Goal: Use online tool/utility: Use online tool/utility

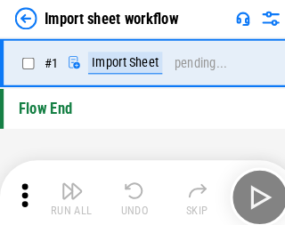
click at [66, 190] on img "button" at bounding box center [69, 183] width 21 height 21
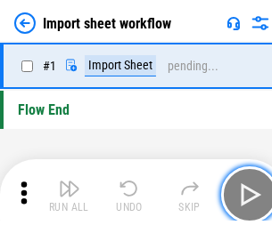
scroll to position [6, 0]
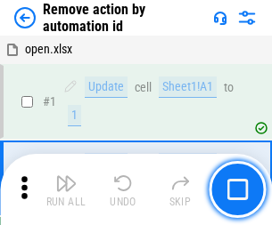
scroll to position [66, 0]
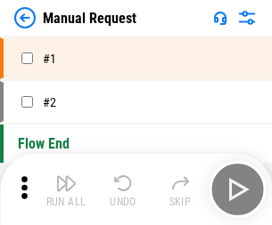
click at [66, 190] on img "button" at bounding box center [65, 183] width 21 height 21
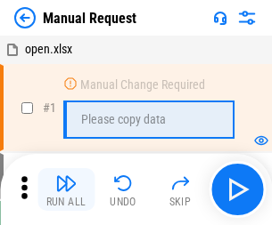
click at [66, 190] on img "button" at bounding box center [65, 183] width 21 height 21
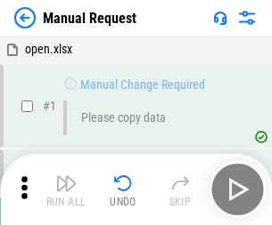
scroll to position [61, 0]
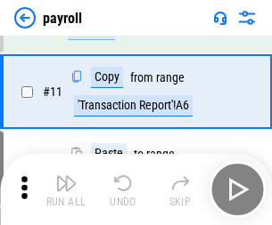
scroll to position [129, 0]
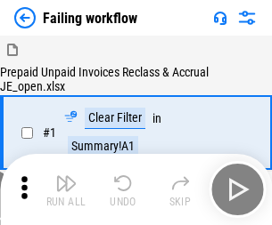
click at [66, 190] on img "button" at bounding box center [65, 183] width 21 height 21
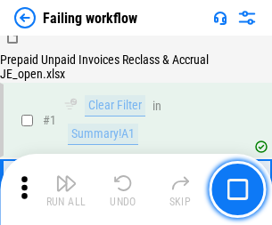
scroll to position [288, 0]
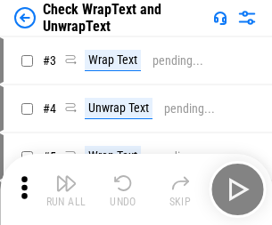
click at [66, 190] on img "button" at bounding box center [65, 183] width 21 height 21
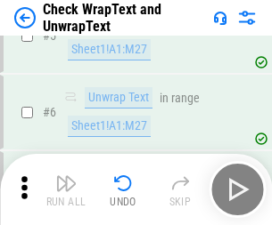
scroll to position [316, 0]
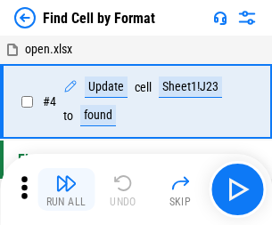
click at [66, 190] on img "button" at bounding box center [65, 183] width 21 height 21
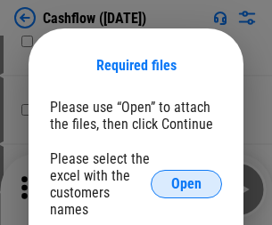
click at [186, 177] on span "Open" at bounding box center [186, 184] width 30 height 14
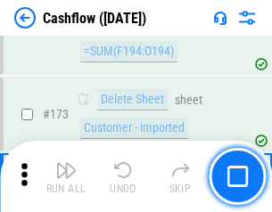
scroll to position [1886, 0]
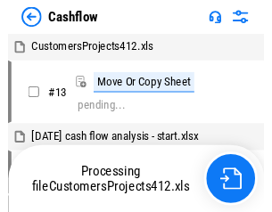
scroll to position [20, 0]
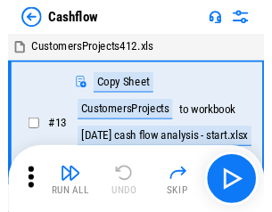
scroll to position [20, 0]
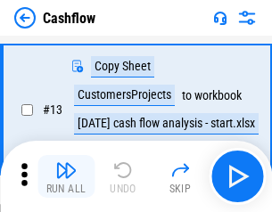
click at [66, 176] on img "button" at bounding box center [65, 169] width 21 height 21
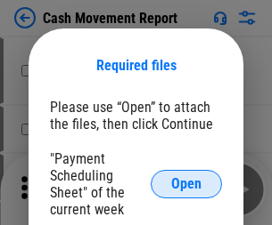
click at [186, 184] on span "Open" at bounding box center [186, 184] width 30 height 14
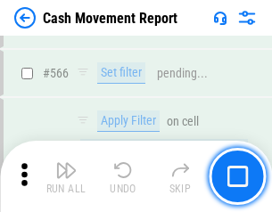
scroll to position [8166, 0]
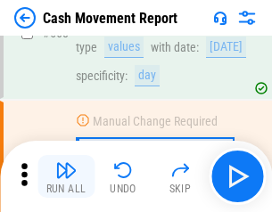
click at [66, 176] on img "button" at bounding box center [65, 169] width 21 height 21
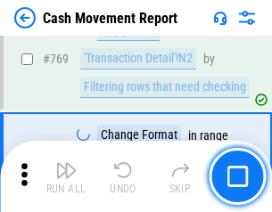
scroll to position [9901, 0]
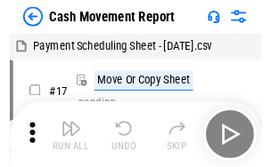
scroll to position [32, 0]
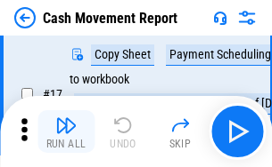
click at [66, 132] on img "button" at bounding box center [65, 125] width 21 height 21
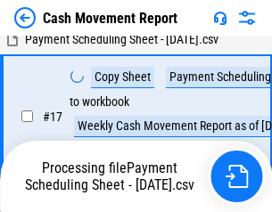
scroll to position [280, 0]
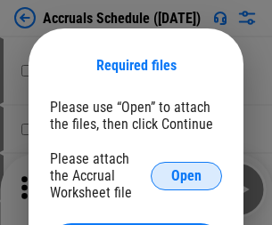
click at [186, 176] on span "Open" at bounding box center [186, 176] width 30 height 14
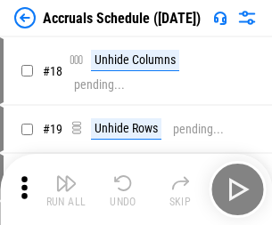
scroll to position [171, 0]
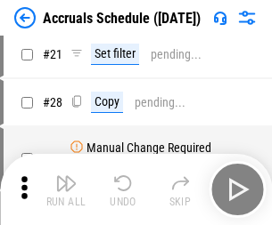
click at [66, 190] on img "button" at bounding box center [65, 183] width 21 height 21
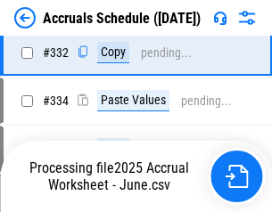
scroll to position [3383, 0]
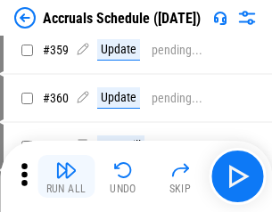
click at [66, 176] on img "button" at bounding box center [65, 169] width 21 height 21
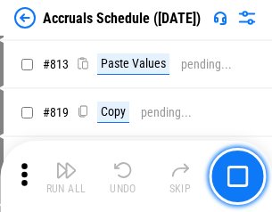
scroll to position [7630, 0]
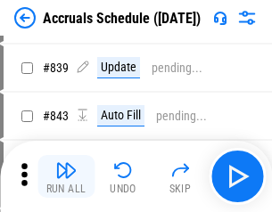
click at [66, 176] on img "button" at bounding box center [65, 169] width 21 height 21
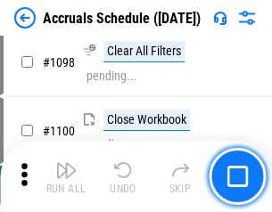
scroll to position [10837, 0]
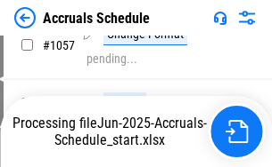
scroll to position [10484, 0]
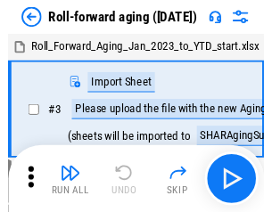
scroll to position [3, 0]
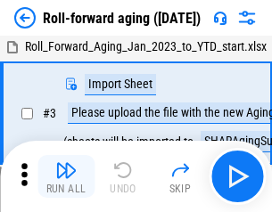
click at [66, 176] on img "button" at bounding box center [65, 169] width 21 height 21
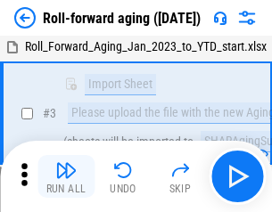
click at [66, 176] on img "button" at bounding box center [65, 169] width 21 height 21
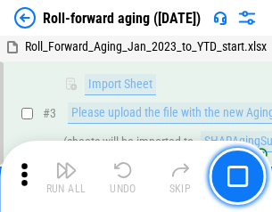
scroll to position [115, 0]
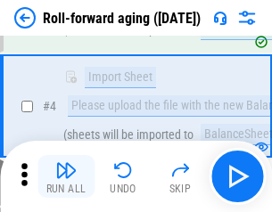
click at [66, 176] on img "button" at bounding box center [65, 169] width 21 height 21
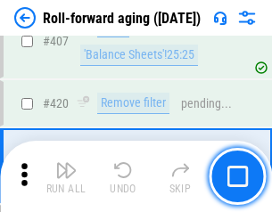
scroll to position [6178, 0]
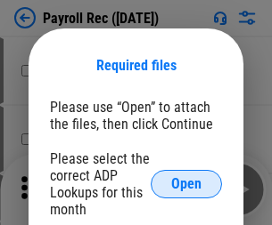
click at [186, 184] on span "Open" at bounding box center [186, 184] width 30 height 14
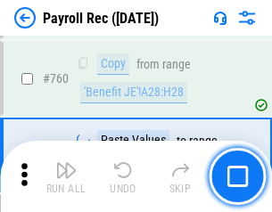
scroll to position [10776, 0]
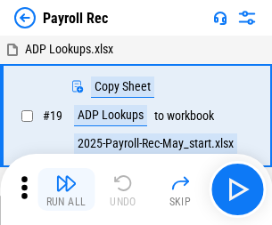
click at [66, 190] on img "button" at bounding box center [65, 183] width 21 height 21
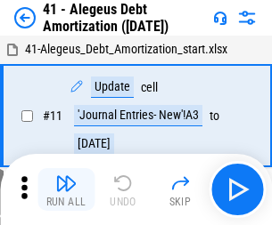
click at [66, 190] on img "button" at bounding box center [65, 183] width 21 height 21
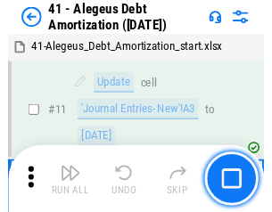
scroll to position [220, 0]
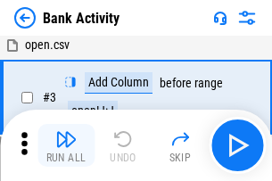
click at [66, 145] on img "button" at bounding box center [65, 138] width 21 height 21
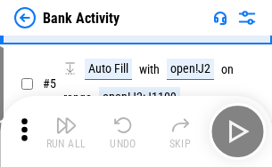
scroll to position [94, 0]
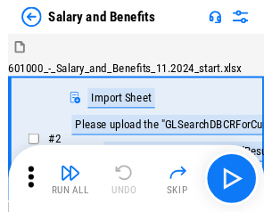
scroll to position [24, 0]
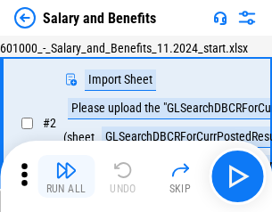
click at [66, 176] on img "button" at bounding box center [65, 169] width 21 height 21
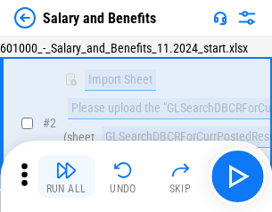
click at [66, 176] on img "button" at bounding box center [65, 169] width 21 height 21
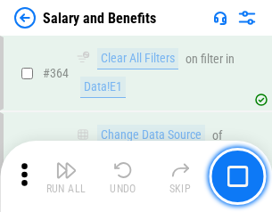
scroll to position [8391, 0]
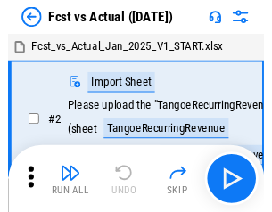
scroll to position [23, 0]
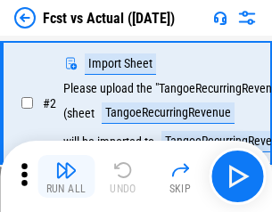
click at [66, 176] on img "button" at bounding box center [65, 169] width 21 height 21
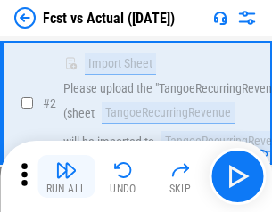
click at [66, 176] on img "button" at bounding box center [65, 169] width 21 height 21
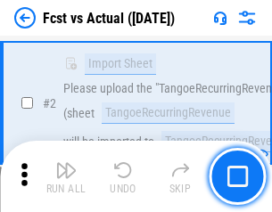
scroll to position [167, 0]
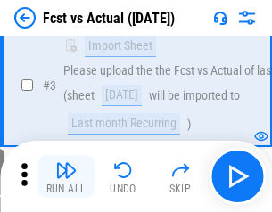
click at [66, 176] on img "button" at bounding box center [65, 169] width 21 height 21
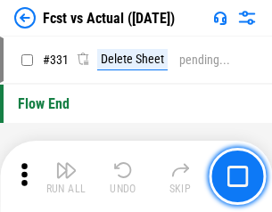
scroll to position [8529, 0]
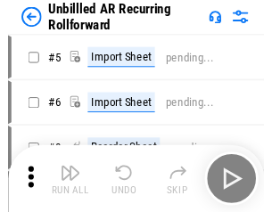
scroll to position [38, 0]
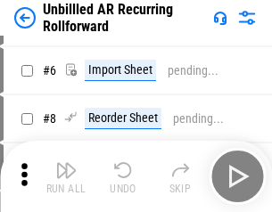
click at [66, 176] on img "button" at bounding box center [65, 169] width 21 height 21
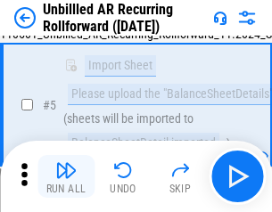
click at [66, 176] on img "button" at bounding box center [65, 169] width 21 height 21
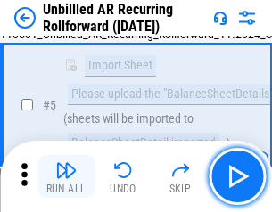
scroll to position [167, 0]
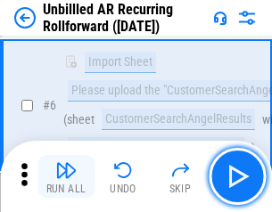
click at [66, 176] on img "button" at bounding box center [65, 169] width 21 height 21
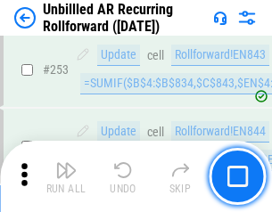
scroll to position [6052, 0]
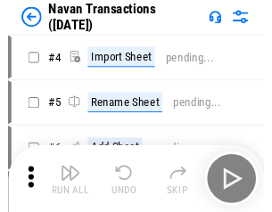
scroll to position [29, 0]
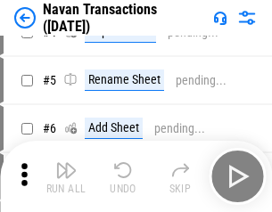
click at [66, 176] on img "button" at bounding box center [65, 169] width 21 height 21
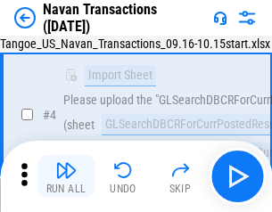
click at [66, 176] on img "button" at bounding box center [65, 169] width 21 height 21
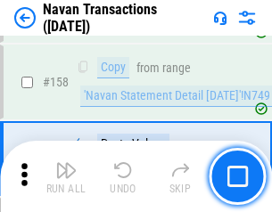
scroll to position [5777, 0]
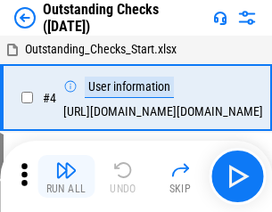
click at [66, 176] on img "button" at bounding box center [65, 169] width 21 height 21
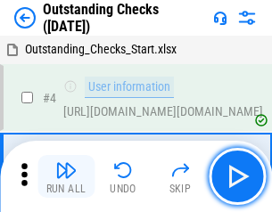
scroll to position [75, 0]
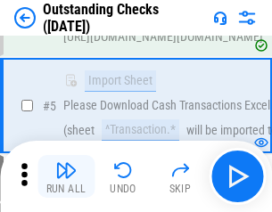
click at [66, 176] on img "button" at bounding box center [65, 169] width 21 height 21
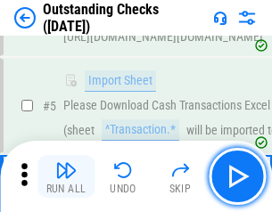
scroll to position [186, 0]
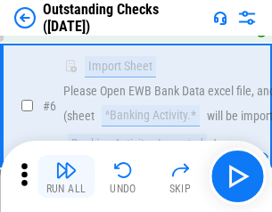
click at [66, 176] on img "button" at bounding box center [65, 169] width 21 height 21
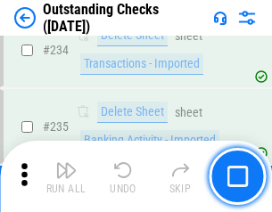
scroll to position [5410, 0]
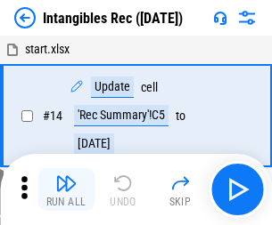
click at [66, 190] on img "button" at bounding box center [65, 183] width 21 height 21
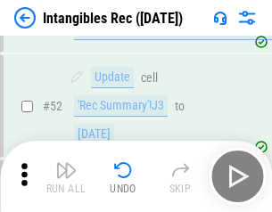
scroll to position [694, 0]
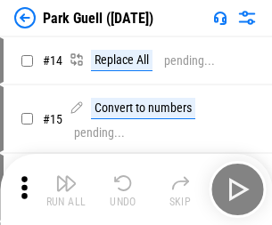
click at [66, 176] on img "button" at bounding box center [65, 183] width 21 height 21
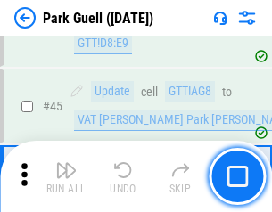
scroll to position [2228, 0]
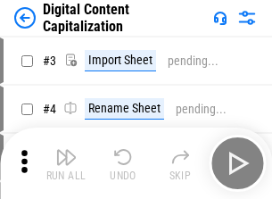
click at [66, 150] on img "button" at bounding box center [65, 156] width 21 height 21
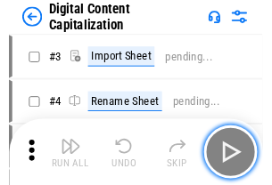
scroll to position [52, 0]
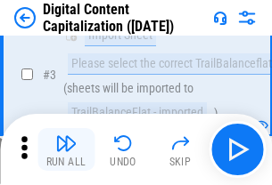
click at [66, 150] on img "button" at bounding box center [65, 143] width 21 height 21
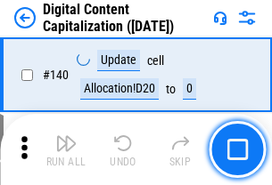
scroll to position [1890, 0]
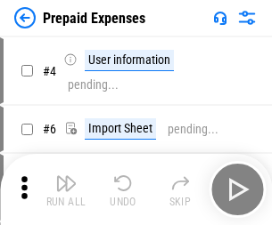
click at [66, 176] on img "button" at bounding box center [65, 183] width 21 height 21
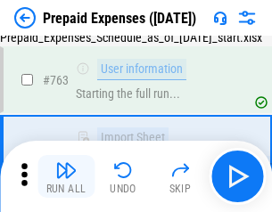
click at [66, 176] on img "button" at bounding box center [65, 169] width 21 height 21
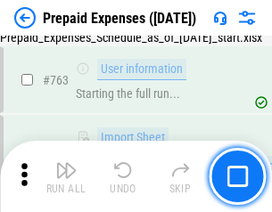
scroll to position [5043, 0]
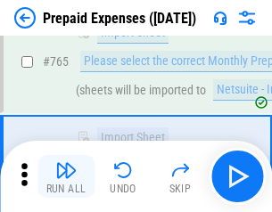
click at [66, 176] on img "button" at bounding box center [65, 169] width 21 height 21
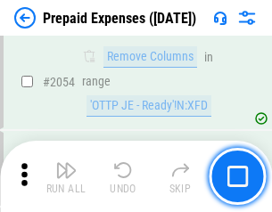
scroll to position [18624, 0]
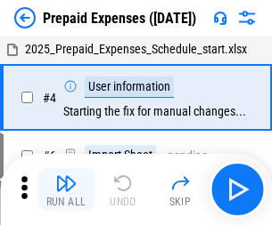
click at [66, 190] on img "button" at bounding box center [65, 183] width 21 height 21
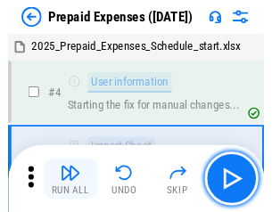
scroll to position [78, 0]
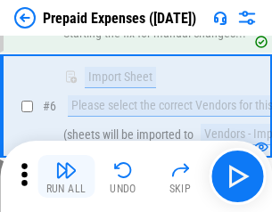
click at [66, 176] on img "button" at bounding box center [65, 169] width 21 height 21
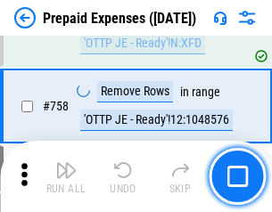
scroll to position [6349, 0]
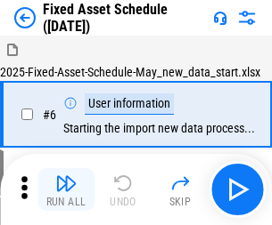
click at [66, 190] on img "button" at bounding box center [65, 183] width 21 height 21
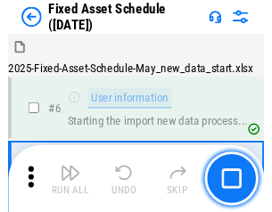
scroll to position [96, 0]
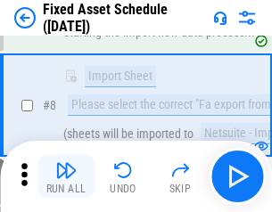
click at [66, 176] on img "button" at bounding box center [65, 169] width 21 height 21
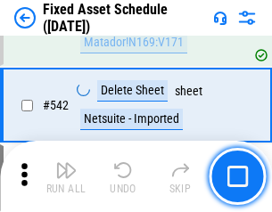
scroll to position [6352, 0]
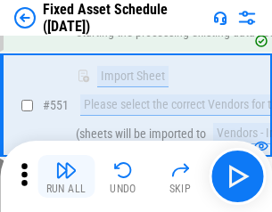
click at [66, 176] on img "button" at bounding box center [65, 169] width 21 height 21
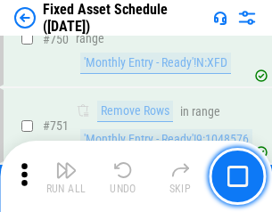
scroll to position [8686, 0]
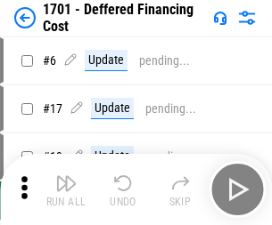
click at [66, 190] on img "button" at bounding box center [65, 183] width 21 height 21
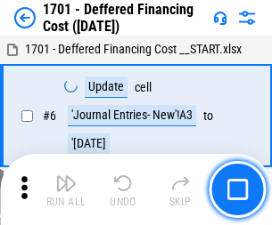
scroll to position [214, 0]
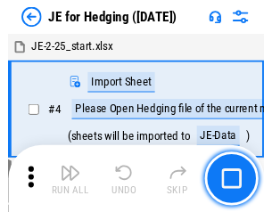
scroll to position [3, 0]
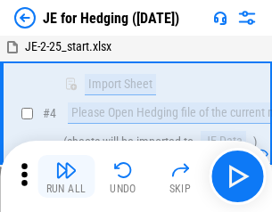
click at [66, 176] on img "button" at bounding box center [65, 169] width 21 height 21
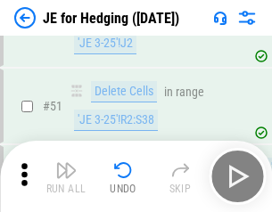
scroll to position [1154, 0]
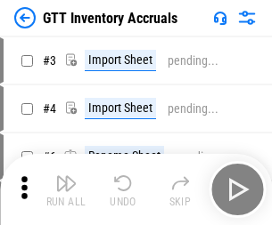
click at [66, 176] on img "button" at bounding box center [65, 183] width 21 height 21
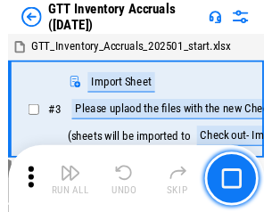
scroll to position [3, 0]
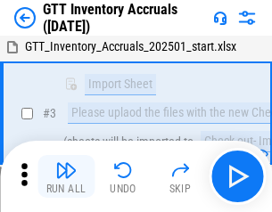
click at [66, 176] on img "button" at bounding box center [65, 169] width 21 height 21
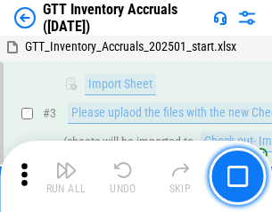
scroll to position [115, 0]
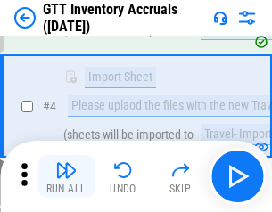
click at [66, 176] on img "button" at bounding box center [65, 169] width 21 height 21
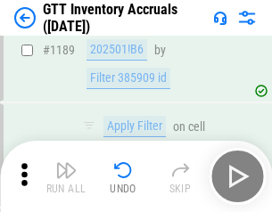
scroll to position [14549, 0]
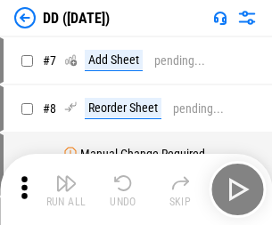
click at [66, 190] on img "button" at bounding box center [65, 183] width 21 height 21
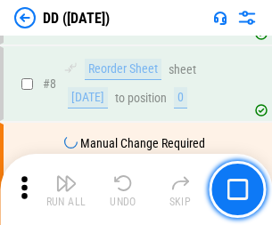
scroll to position [172, 0]
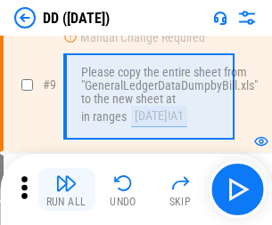
click at [66, 190] on img "button" at bounding box center [65, 183] width 21 height 21
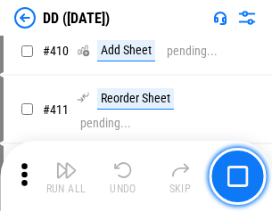
scroll to position [7972, 0]
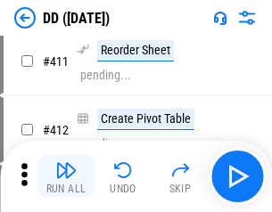
click at [66, 176] on img "button" at bounding box center [65, 169] width 21 height 21
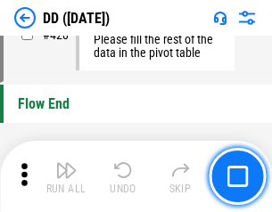
scroll to position [8528, 0]
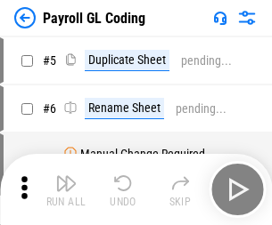
click at [66, 190] on img "button" at bounding box center [65, 183] width 21 height 21
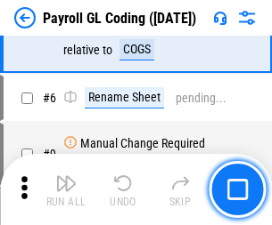
scroll to position [214, 0]
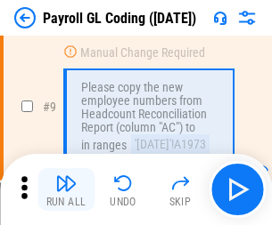
click at [66, 190] on img "button" at bounding box center [65, 183] width 21 height 21
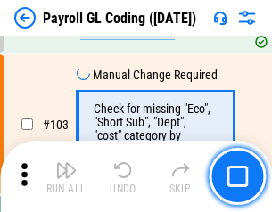
scroll to position [4180, 0]
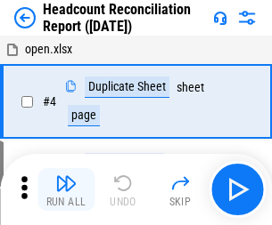
click at [66, 190] on img "button" at bounding box center [65, 183] width 21 height 21
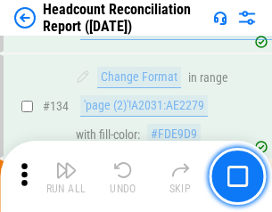
scroll to position [2142, 0]
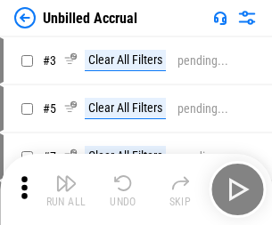
click at [66, 190] on img "button" at bounding box center [65, 183] width 21 height 21
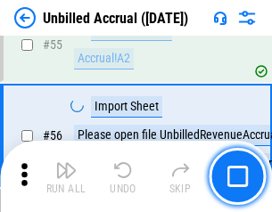
scroll to position [1860, 0]
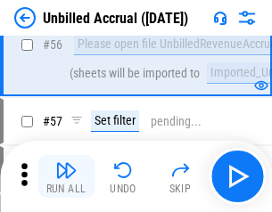
click at [66, 176] on img "button" at bounding box center [65, 169] width 21 height 21
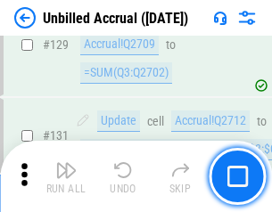
scroll to position [5307, 0]
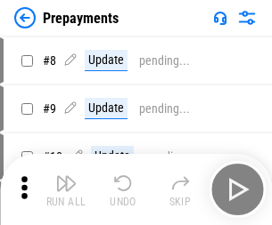
click at [66, 190] on img "button" at bounding box center [65, 183] width 21 height 21
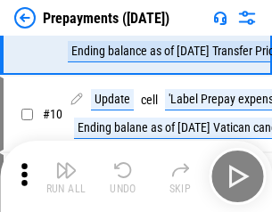
scroll to position [111, 0]
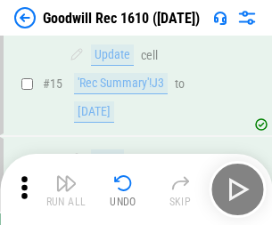
scroll to position [305, 0]
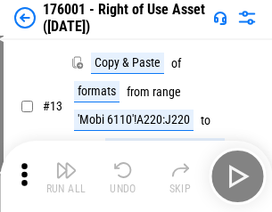
scroll to position [115, 0]
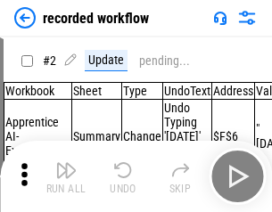
click at [66, 176] on img "button" at bounding box center [65, 169] width 21 height 21
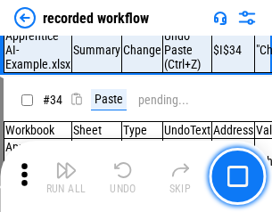
scroll to position [5569, 0]
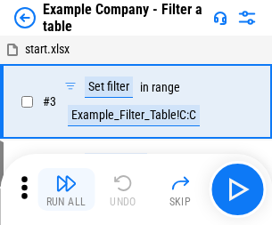
click at [66, 190] on img "button" at bounding box center [65, 183] width 21 height 21
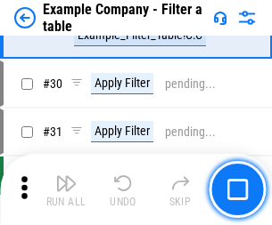
scroll to position [1630, 0]
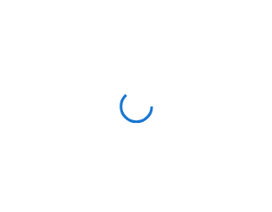
scroll to position [28, 0]
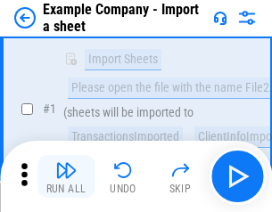
click at [66, 176] on img "button" at bounding box center [65, 169] width 21 height 21
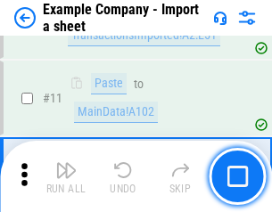
scroll to position [394, 0]
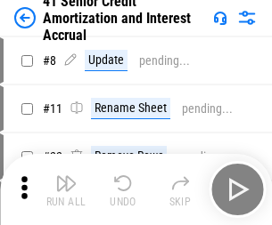
click at [66, 176] on img "button" at bounding box center [65, 183] width 21 height 21
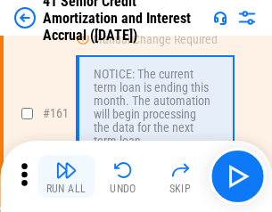
click at [66, 176] on img "button" at bounding box center [65, 169] width 21 height 21
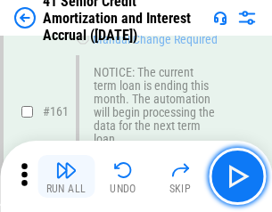
scroll to position [1906, 0]
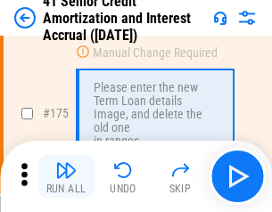
click at [66, 176] on img "button" at bounding box center [65, 169] width 21 height 21
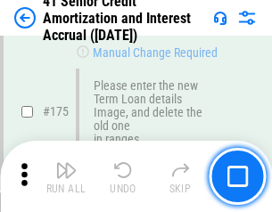
scroll to position [2086, 0]
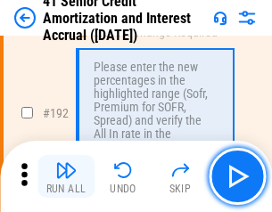
click at [66, 176] on img "button" at bounding box center [65, 169] width 21 height 21
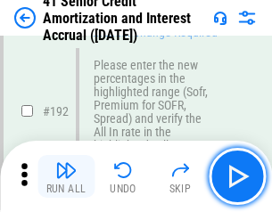
scroll to position [2274, 0]
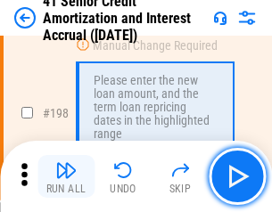
click at [66, 176] on img "button" at bounding box center [65, 169] width 21 height 21
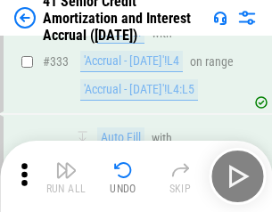
scroll to position [4552, 0]
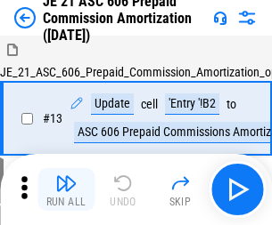
click at [66, 176] on img "button" at bounding box center [65, 183] width 21 height 21
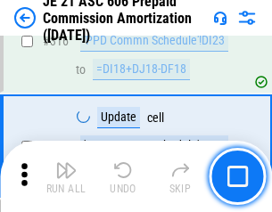
scroll to position [3327, 0]
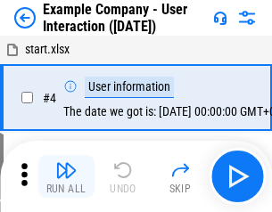
click at [66, 176] on img "button" at bounding box center [65, 169] width 21 height 21
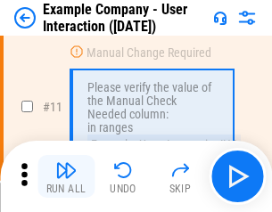
click at [66, 176] on img "button" at bounding box center [65, 169] width 21 height 21
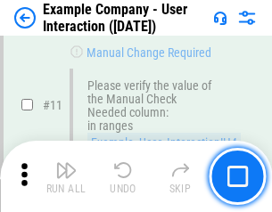
scroll to position [386, 0]
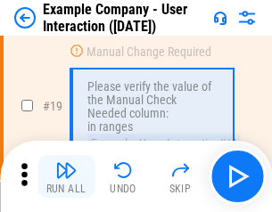
click at [66, 176] on img "button" at bounding box center [65, 169] width 21 height 21
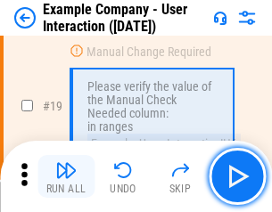
click at [66, 176] on img "button" at bounding box center [65, 169] width 21 height 21
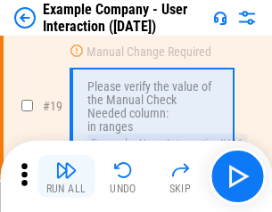
click at [66, 176] on img "button" at bounding box center [65, 169] width 21 height 21
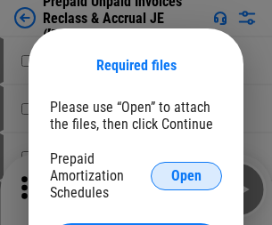
click at [186, 176] on span "Open" at bounding box center [186, 176] width 30 height 14
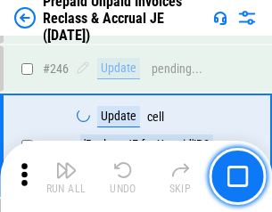
scroll to position [2405, 0]
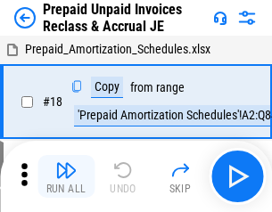
click at [66, 176] on img "button" at bounding box center [65, 169] width 21 height 21
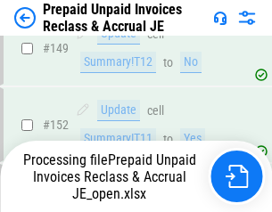
scroll to position [2405, 0]
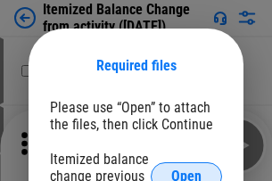
click at [186, 169] on span "Open" at bounding box center [186, 176] width 30 height 14
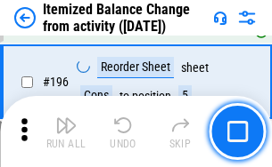
scroll to position [3429, 0]
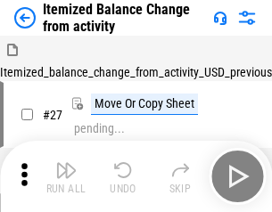
scroll to position [28, 0]
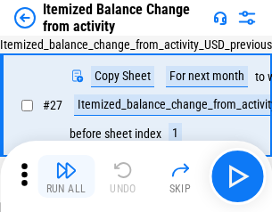
click at [66, 176] on img "button" at bounding box center [65, 169] width 21 height 21
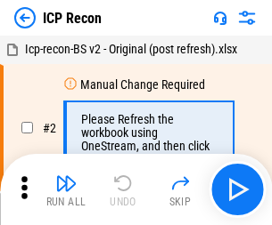
scroll to position [8, 0]
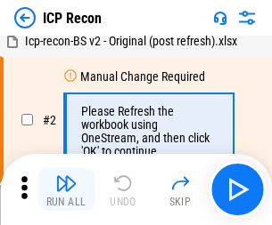
click at [66, 190] on img "button" at bounding box center [65, 183] width 21 height 21
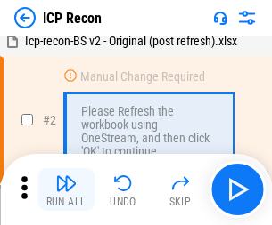
click at [66, 190] on img "button" at bounding box center [65, 183] width 21 height 21
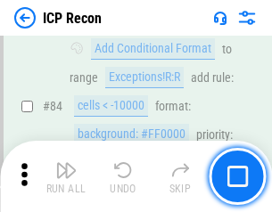
scroll to position [1746, 0]
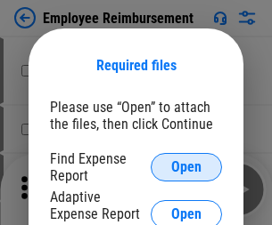
click at [186, 167] on span "Open" at bounding box center [186, 167] width 30 height 14
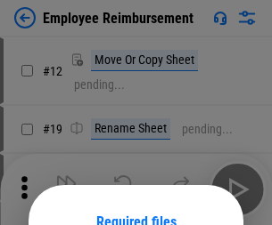
scroll to position [157, 0]
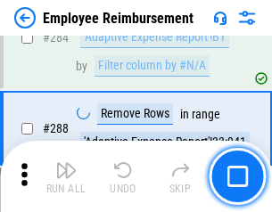
scroll to position [4843, 0]
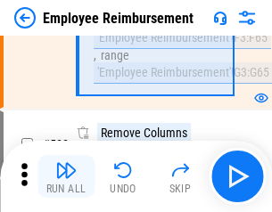
click at [66, 176] on img "button" at bounding box center [65, 169] width 21 height 21
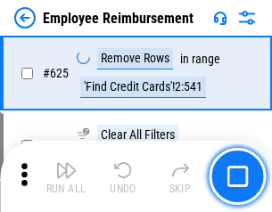
scroll to position [10668, 0]
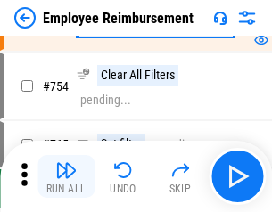
click at [66, 176] on img "button" at bounding box center [65, 169] width 21 height 21
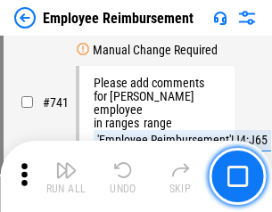
scroll to position [12500, 0]
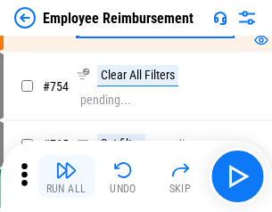
click at [66, 176] on img "button" at bounding box center [65, 169] width 21 height 21
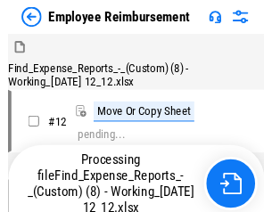
scroll to position [61, 0]
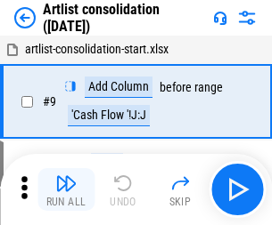
click at [66, 190] on img "button" at bounding box center [65, 183] width 21 height 21
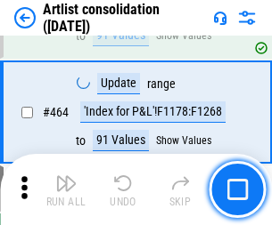
scroll to position [7802, 0]
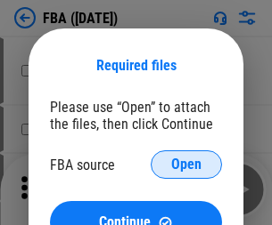
click at [186, 165] on span "Open" at bounding box center [186, 165] width 30 height 14
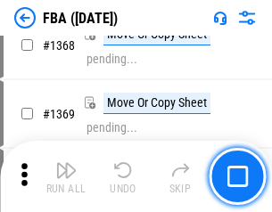
scroll to position [19135, 0]
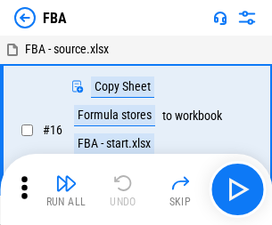
scroll to position [18, 0]
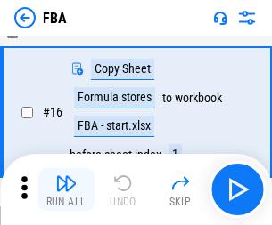
click at [66, 190] on img "button" at bounding box center [65, 183] width 21 height 21
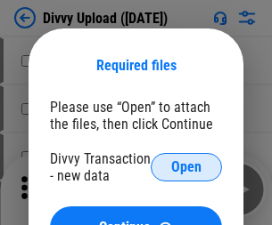
click at [186, 167] on span "Open" at bounding box center [186, 167] width 30 height 14
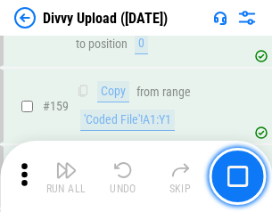
scroll to position [1845, 0]
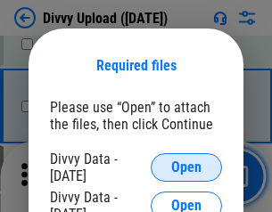
click at [186, 167] on span "Open" at bounding box center [186, 167] width 30 height 14
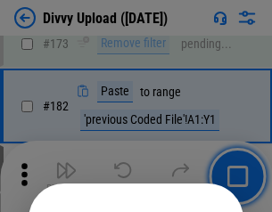
scroll to position [2000, 0]
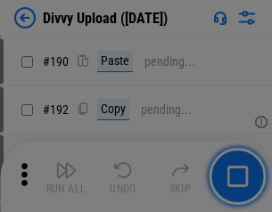
scroll to position [2249, 0]
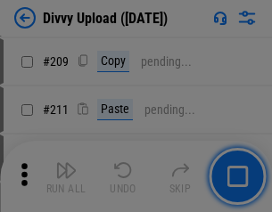
scroll to position [3026, 0]
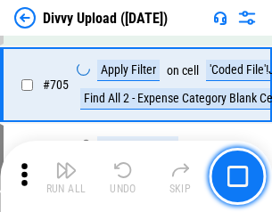
scroll to position [12188, 0]
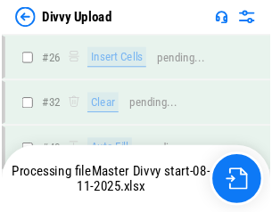
scroll to position [1845, 0]
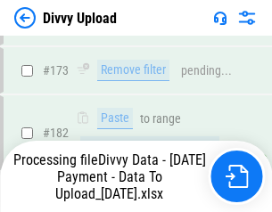
scroll to position [2008, 0]
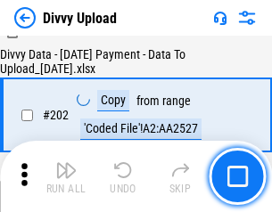
scroll to position [2883, 0]
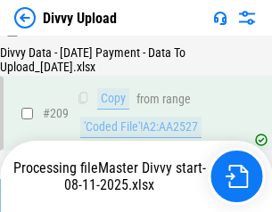
scroll to position [3276, 0]
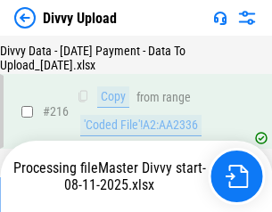
scroll to position [3669, 0]
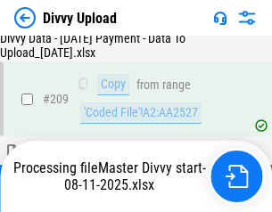
scroll to position [3290, 0]
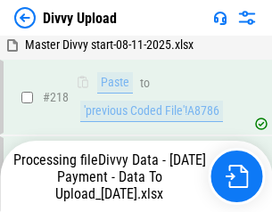
scroll to position [3958, 0]
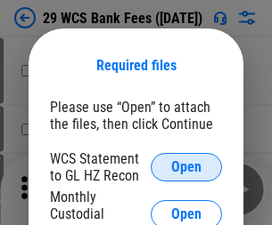
click at [186, 167] on span "Open" at bounding box center [186, 167] width 30 height 14
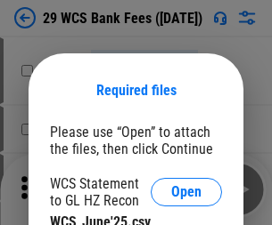
scroll to position [25, 0]
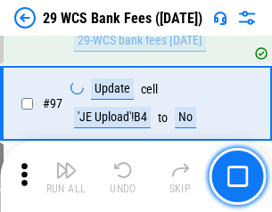
scroll to position [1736, 0]
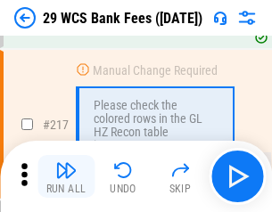
click at [66, 176] on img "button" at bounding box center [65, 169] width 21 height 21
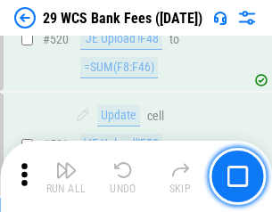
scroll to position [9195, 0]
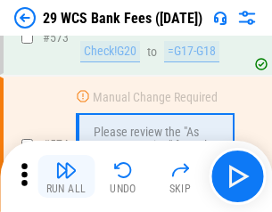
click at [66, 176] on img "button" at bounding box center [65, 169] width 21 height 21
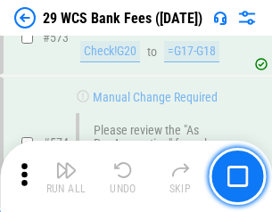
scroll to position [9867, 0]
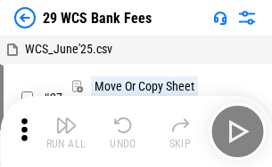
scroll to position [32, 0]
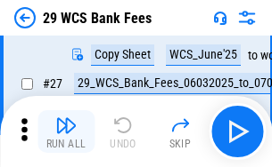
click at [66, 132] on img "button" at bounding box center [65, 125] width 21 height 21
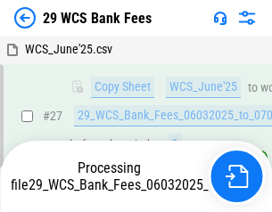
scroll to position [355, 0]
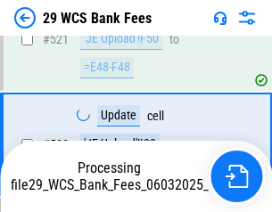
scroll to position [9743, 0]
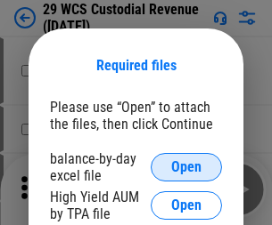
click at [186, 167] on span "Open" at bounding box center [186, 167] width 30 height 14
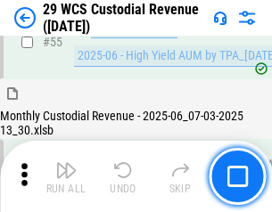
scroll to position [1335, 0]
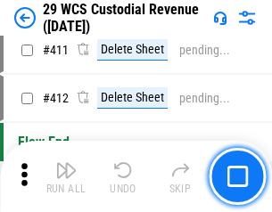
click at [66, 176] on img "button" at bounding box center [65, 169] width 21 height 21
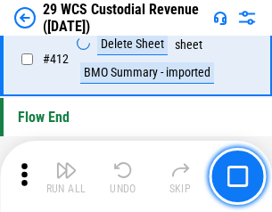
scroll to position [8509, 0]
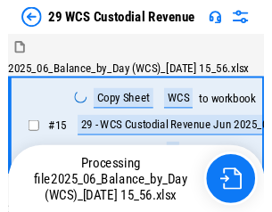
scroll to position [43, 0]
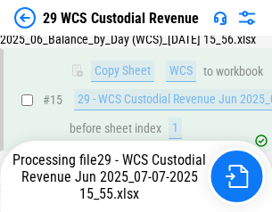
scroll to position [404, 0]
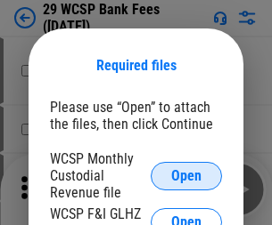
click at [186, 176] on span "Open" at bounding box center [186, 176] width 30 height 14
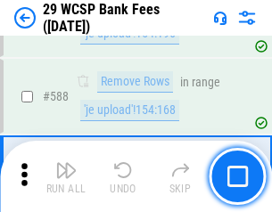
scroll to position [7013, 0]
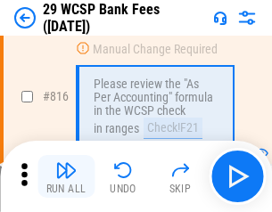
click at [66, 176] on img "button" at bounding box center [65, 169] width 21 height 21
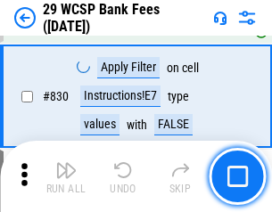
scroll to position [11305, 0]
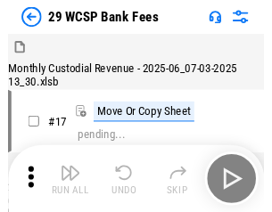
scroll to position [43, 0]
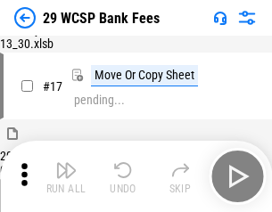
click at [66, 176] on img "button" at bounding box center [65, 169] width 21 height 21
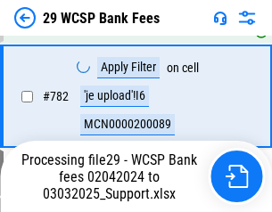
scroll to position [10531, 0]
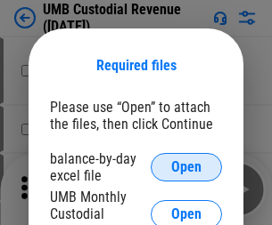
click at [186, 167] on span "Open" at bounding box center [186, 167] width 30 height 14
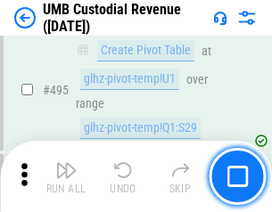
scroll to position [7269, 0]
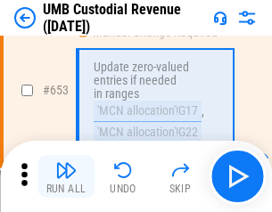
click at [66, 176] on img "button" at bounding box center [65, 169] width 21 height 21
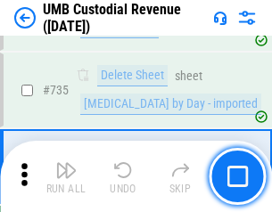
scroll to position [10895, 0]
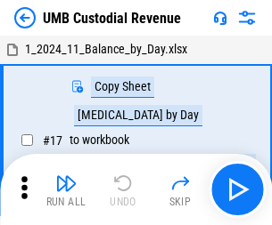
scroll to position [13, 0]
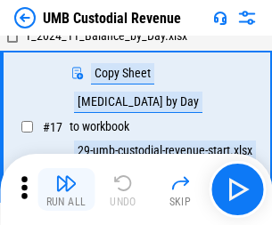
click at [66, 190] on img "button" at bounding box center [65, 183] width 21 height 21
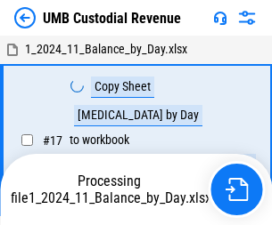
scroll to position [13, 0]
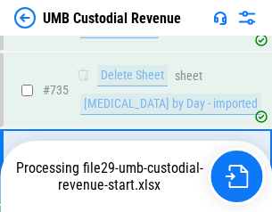
scroll to position [10854, 0]
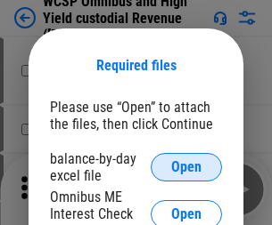
click at [186, 167] on span "Open" at bounding box center [186, 167] width 30 height 14
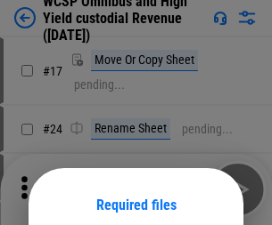
scroll to position [140, 0]
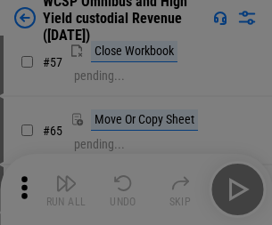
scroll to position [777, 0]
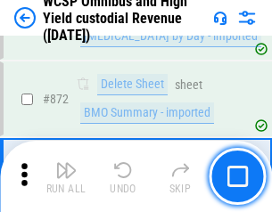
scroll to position [15079, 0]
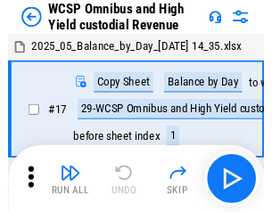
scroll to position [10, 0]
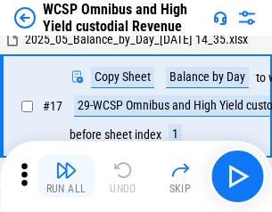
click at [66, 176] on img "button" at bounding box center [65, 169] width 21 height 21
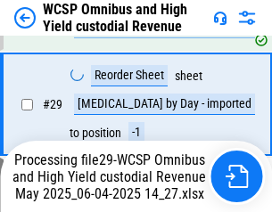
scroll to position [371, 0]
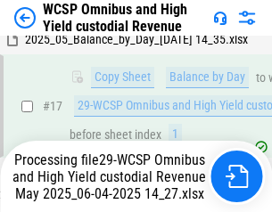
scroll to position [371, 0]
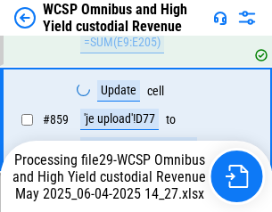
scroll to position [15038, 0]
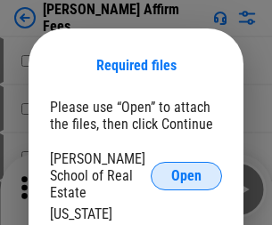
click at [186, 169] on span "Open" at bounding box center [186, 176] width 30 height 14
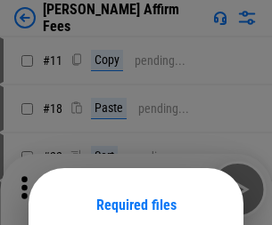
scroll to position [140, 0]
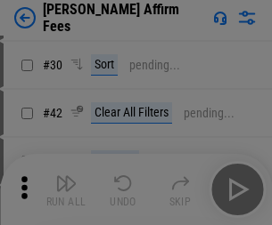
scroll to position [363, 0]
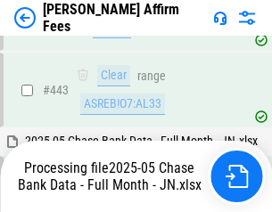
scroll to position [4588, 0]
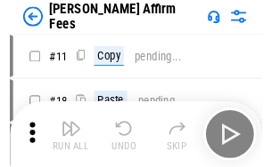
scroll to position [18, 0]
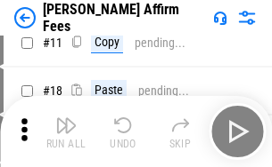
click at [66, 132] on img "button" at bounding box center [65, 125] width 21 height 21
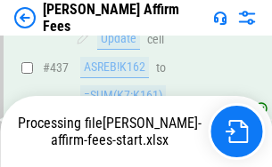
scroll to position [4673, 0]
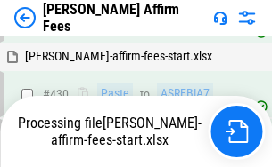
scroll to position [3967, 0]
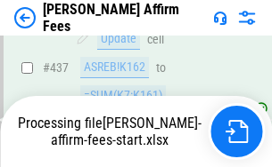
scroll to position [4673, 0]
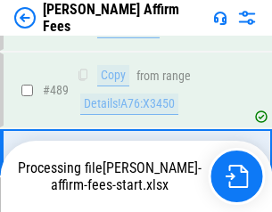
scroll to position [4651, 0]
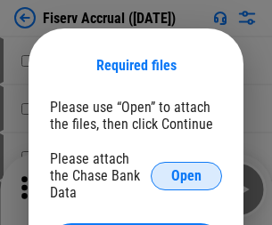
click at [186, 169] on span "Open" at bounding box center [186, 176] width 30 height 14
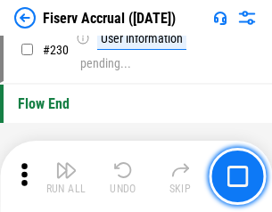
scroll to position [5646, 0]
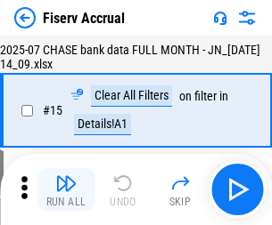
click at [66, 190] on img "button" at bounding box center [65, 183] width 21 height 21
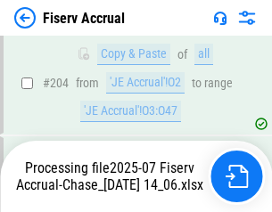
scroll to position [5407, 0]
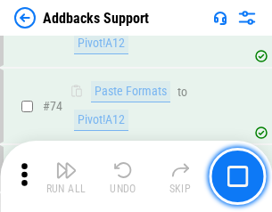
scroll to position [1297, 0]
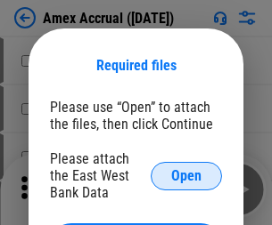
click at [186, 176] on span "Open" at bounding box center [186, 176] width 30 height 14
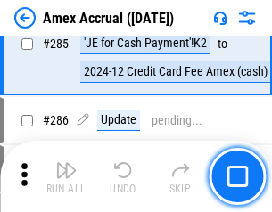
scroll to position [5330, 0]
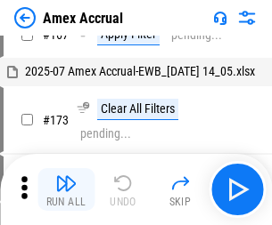
click at [66, 190] on img "button" at bounding box center [65, 183] width 21 height 21
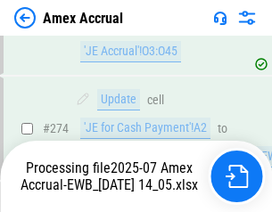
scroll to position [5194, 0]
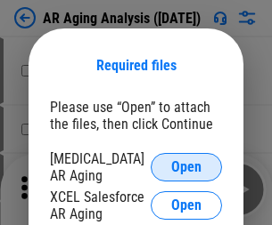
click at [186, 165] on span "Open" at bounding box center [186, 167] width 30 height 14
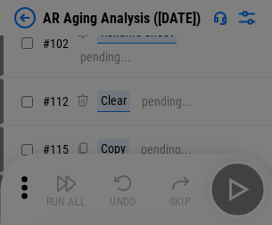
scroll to position [245, 0]
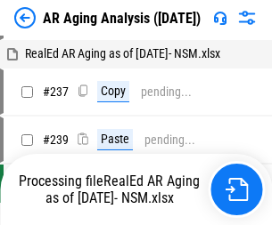
scroll to position [18, 0]
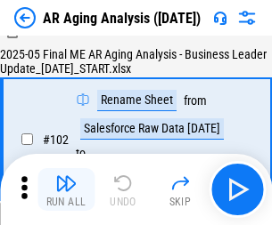
click at [66, 190] on img "button" at bounding box center [65, 183] width 21 height 21
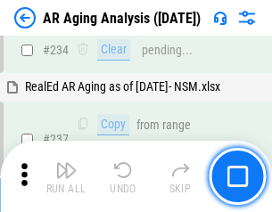
scroll to position [2762, 0]
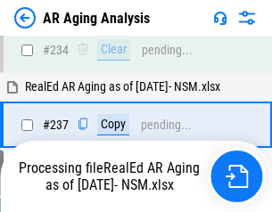
scroll to position [2815, 0]
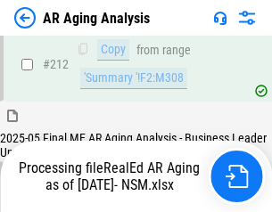
scroll to position [2679, 0]
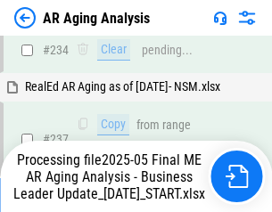
scroll to position [2741, 0]
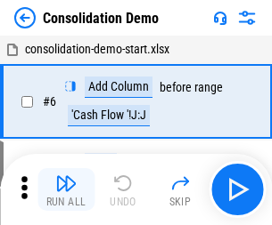
click at [66, 190] on img "button" at bounding box center [65, 183] width 21 height 21
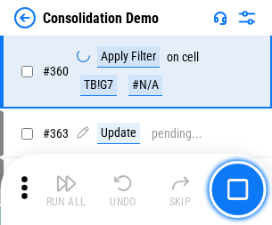
scroll to position [5972, 0]
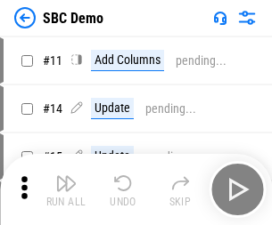
click at [66, 190] on img "button" at bounding box center [65, 183] width 21 height 21
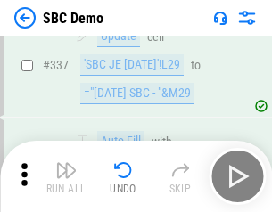
scroll to position [4687, 0]
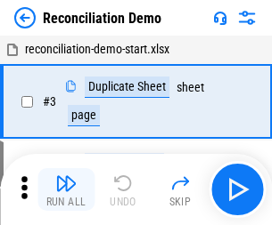
click at [66, 190] on img "button" at bounding box center [65, 183] width 21 height 21
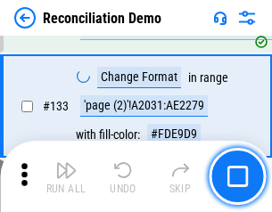
scroll to position [2116, 0]
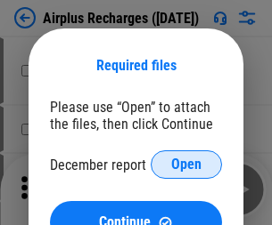
click at [186, 165] on span "Open" at bounding box center [186, 165] width 30 height 14
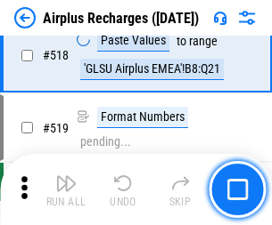
scroll to position [7667, 0]
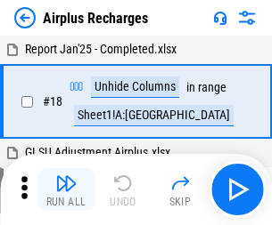
click at [66, 190] on img "button" at bounding box center [65, 183] width 21 height 21
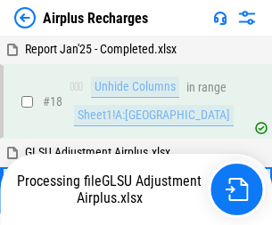
scroll to position [78, 0]
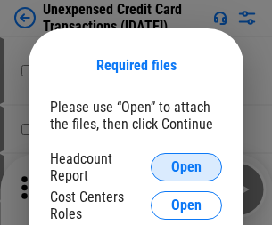
click at [186, 167] on span "Open" at bounding box center [186, 167] width 30 height 14
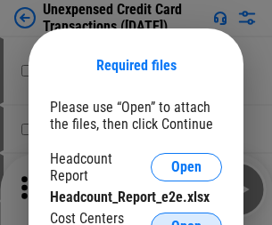
click at [186, 220] on span "Open" at bounding box center [186, 227] width 30 height 14
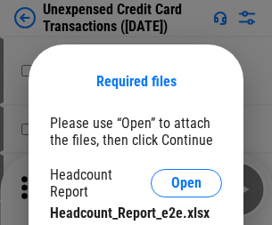
scroll to position [16, 0]
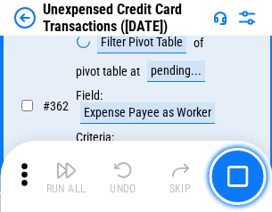
scroll to position [4582, 0]
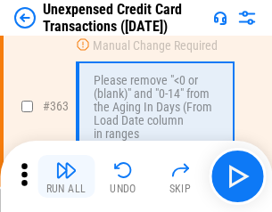
click at [66, 176] on img "button" at bounding box center [65, 169] width 21 height 21
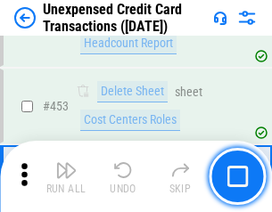
scroll to position [6077, 0]
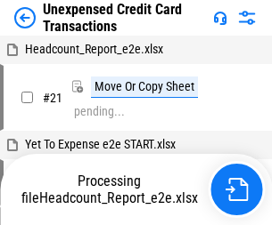
scroll to position [28, 0]
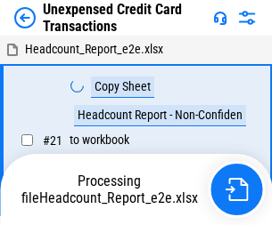
scroll to position [28, 0]
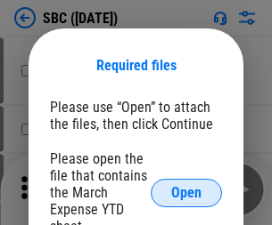
click at [186, 192] on span "Open" at bounding box center [186, 193] width 30 height 14
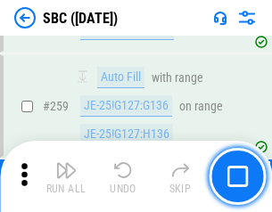
scroll to position [3482, 0]
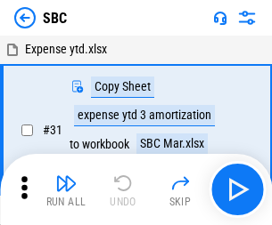
scroll to position [18, 0]
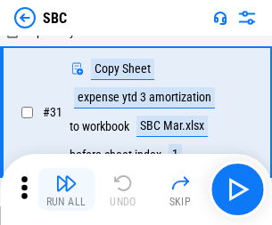
click at [66, 190] on img "button" at bounding box center [65, 183] width 21 height 21
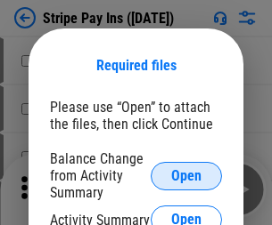
click at [186, 176] on span "Open" at bounding box center [186, 176] width 30 height 14
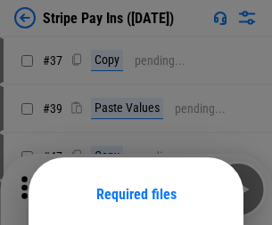
scroll to position [129, 0]
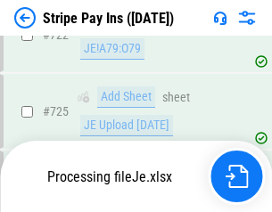
scroll to position [9382, 0]
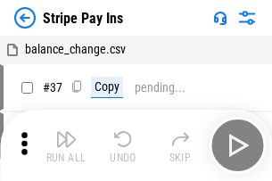
click at [66, 145] on img "button" at bounding box center [65, 138] width 21 height 21
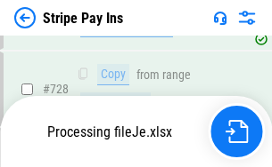
scroll to position [9343, 0]
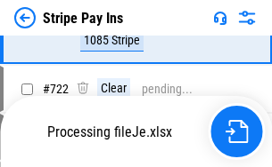
scroll to position [9343, 0]
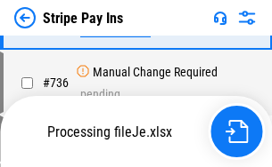
scroll to position [9343, 0]
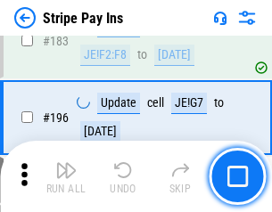
scroll to position [2412, 0]
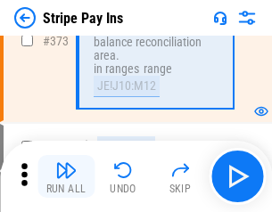
click at [66, 176] on img "button" at bounding box center [65, 169] width 21 height 21
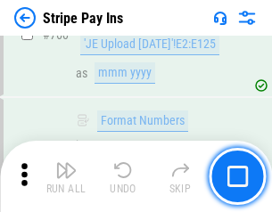
scroll to position [9321, 0]
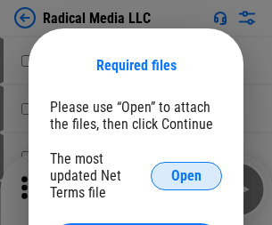
click at [186, 176] on span "Open" at bounding box center [186, 176] width 30 height 14
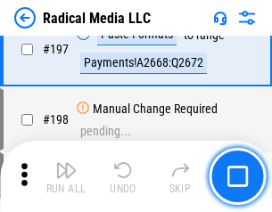
scroll to position [4121, 0]
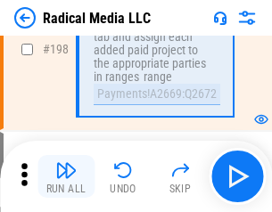
click at [66, 176] on img "button" at bounding box center [65, 169] width 21 height 21
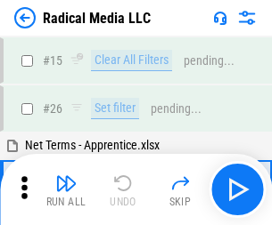
scroll to position [100, 0]
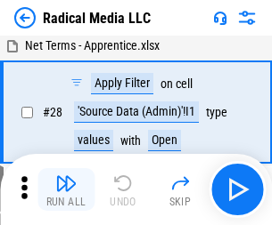
click at [66, 190] on img "button" at bounding box center [65, 183] width 21 height 21
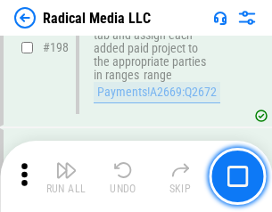
scroll to position [4467, 0]
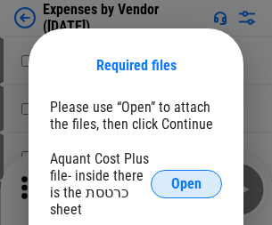
click at [186, 184] on span "Open" at bounding box center [186, 184] width 30 height 14
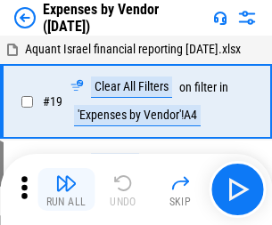
click at [66, 190] on img "button" at bounding box center [65, 183] width 21 height 21
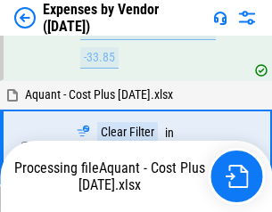
scroll to position [1757, 0]
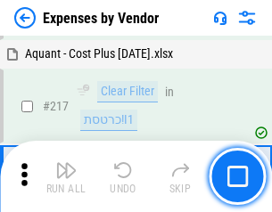
scroll to position [1830, 0]
